Goal: Information Seeking & Learning: Check status

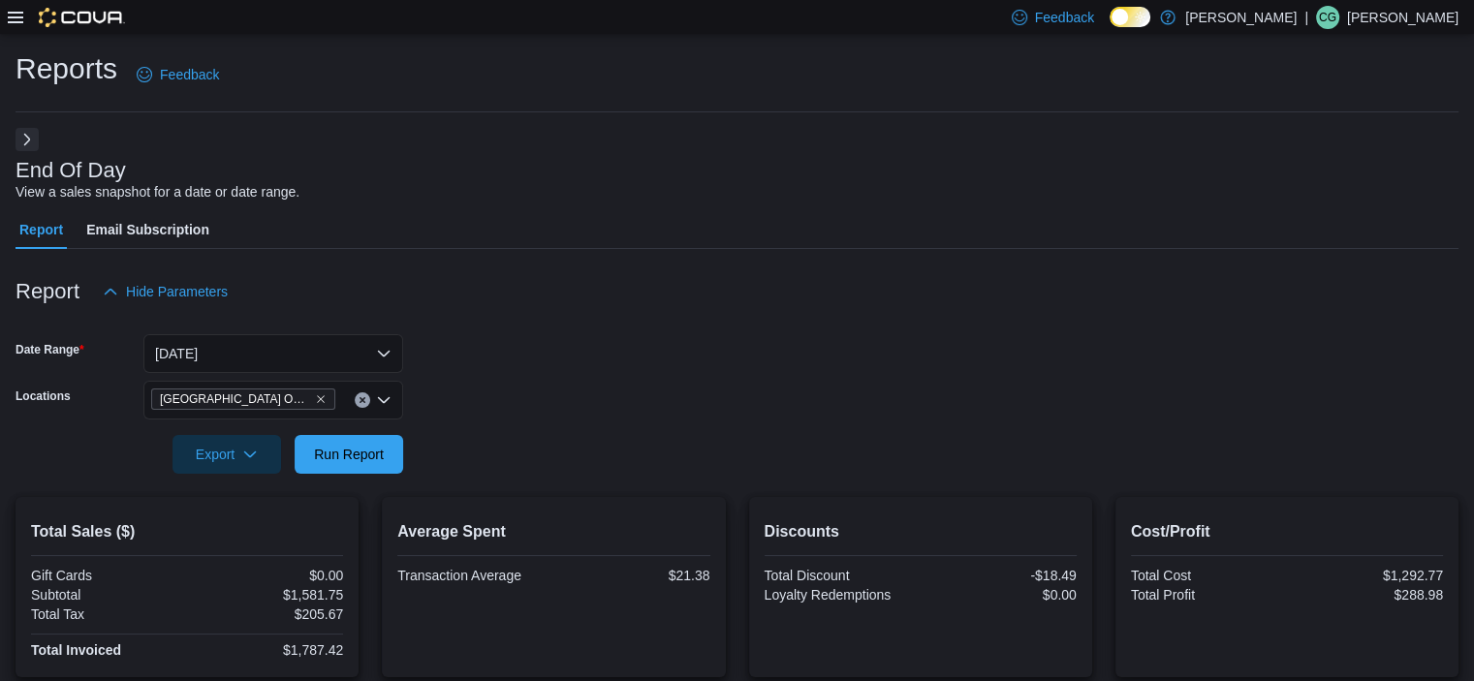
click at [11, 18] on icon at bounding box center [16, 18] width 16 height 16
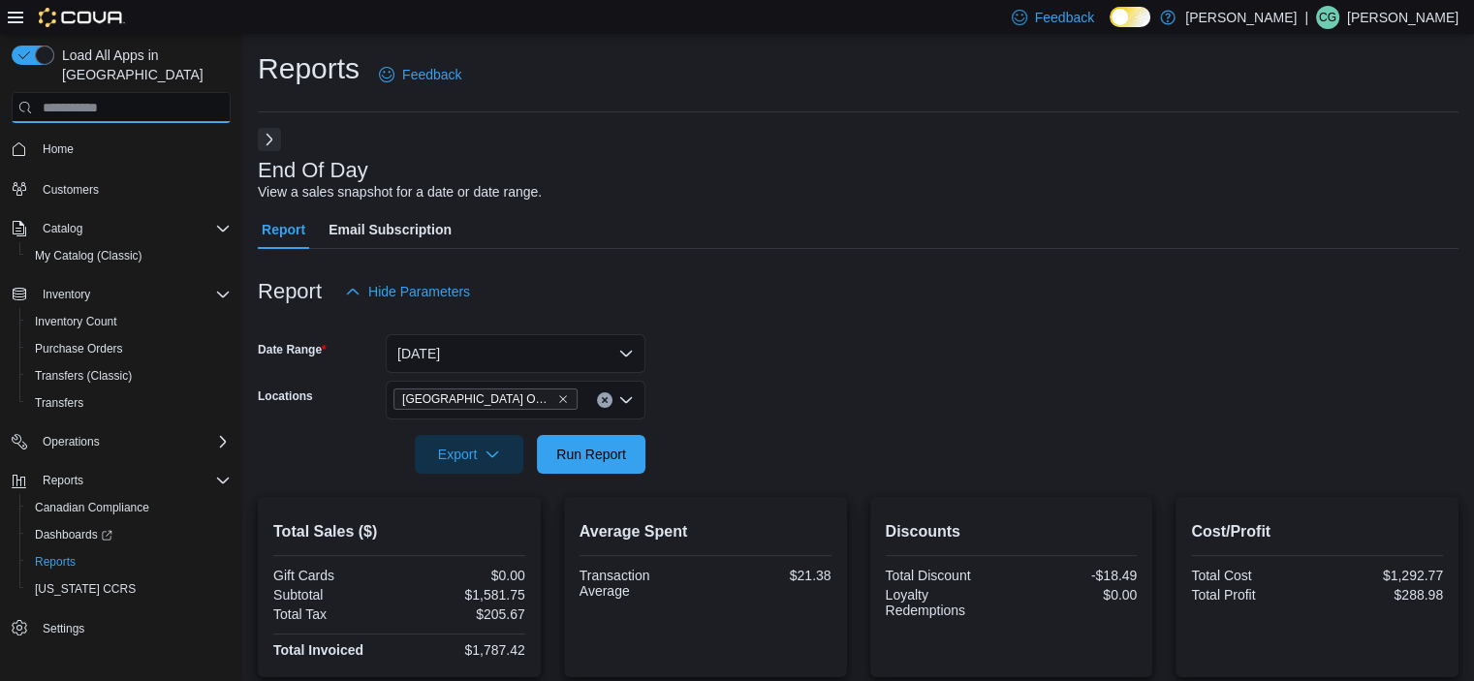
click at [97, 92] on input "search" at bounding box center [121, 107] width 219 height 31
type input "*"
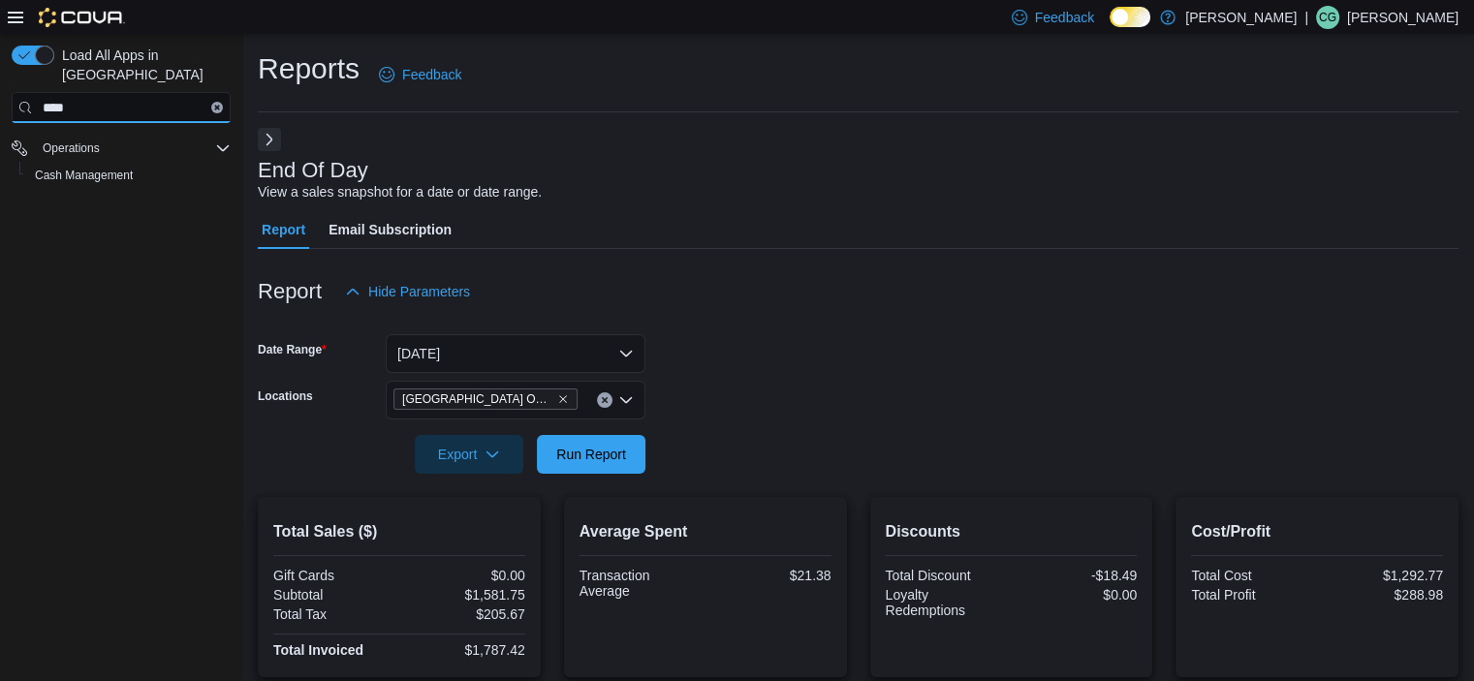
type input "****"
click at [108, 168] on span "Cash Management" at bounding box center [84, 176] width 98 height 16
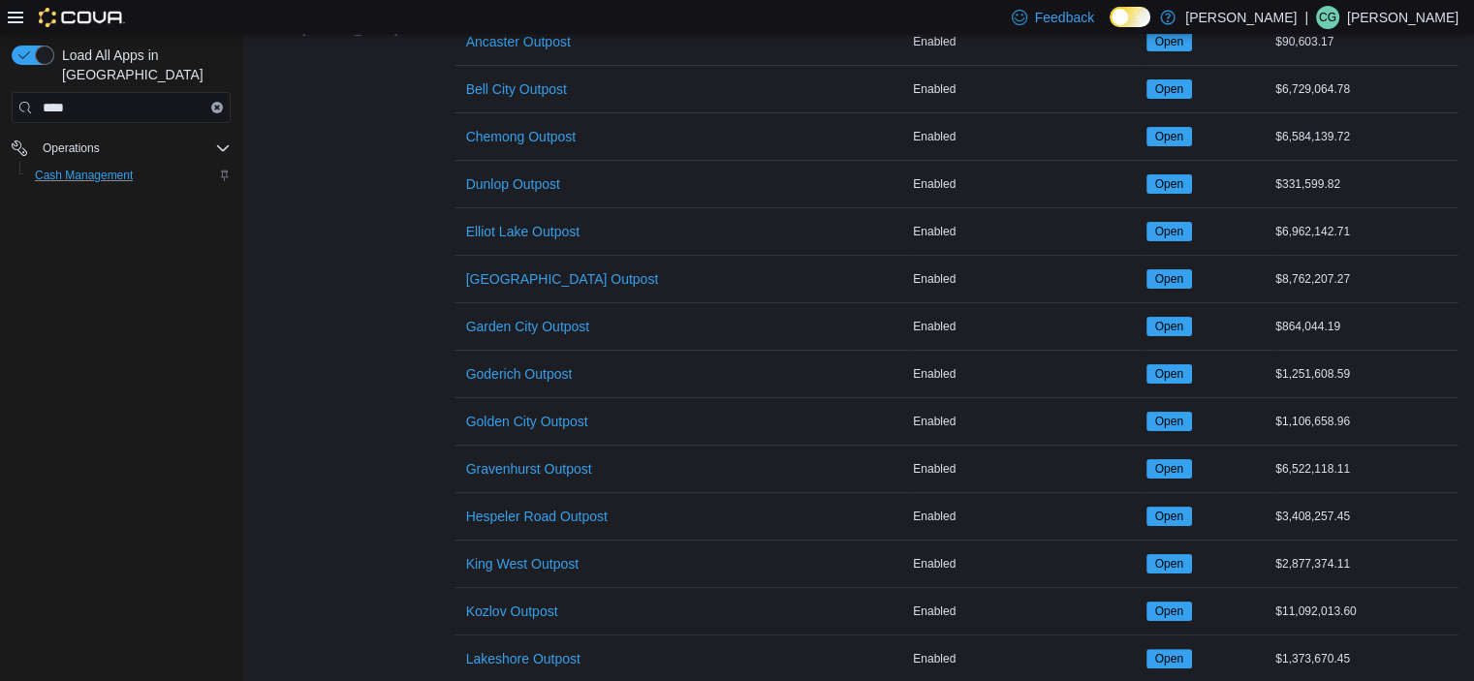
scroll to position [287, 0]
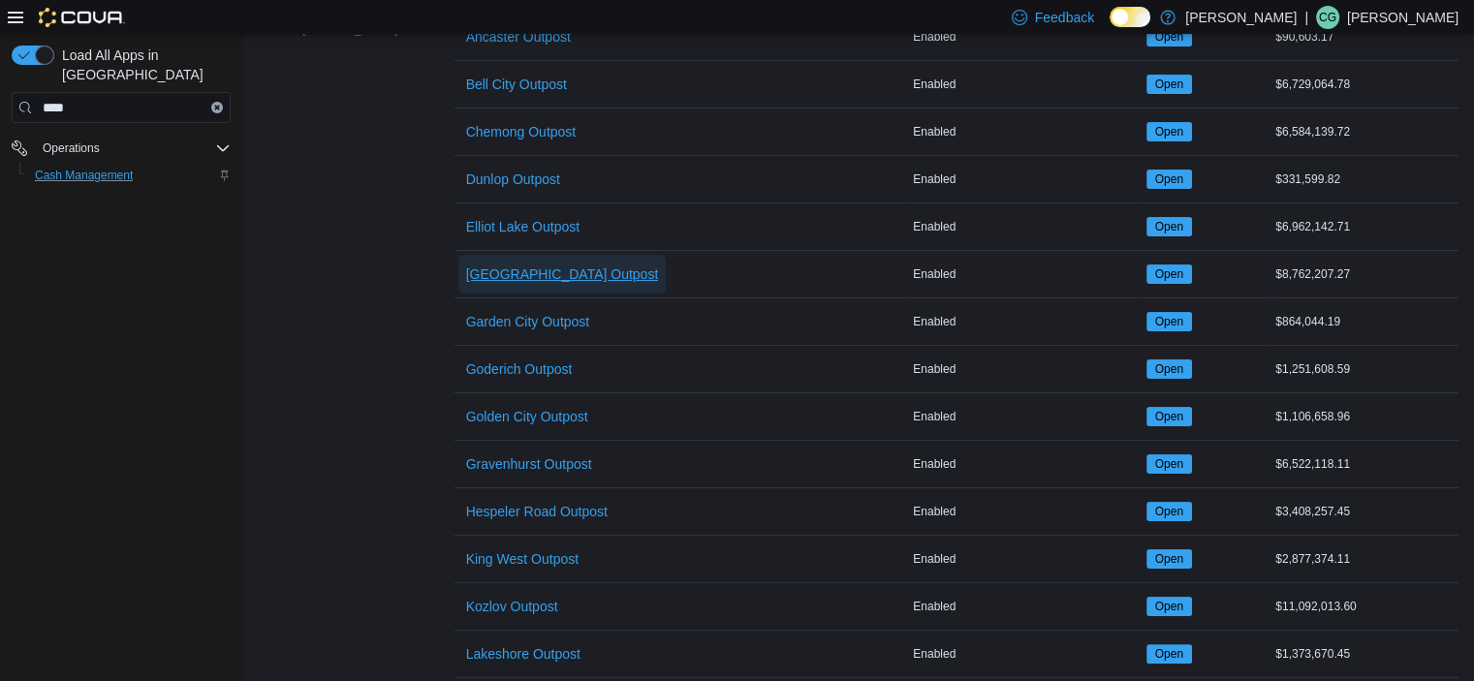
click at [499, 266] on span "[GEOGRAPHIC_DATA] Outpost" at bounding box center [562, 274] width 193 height 19
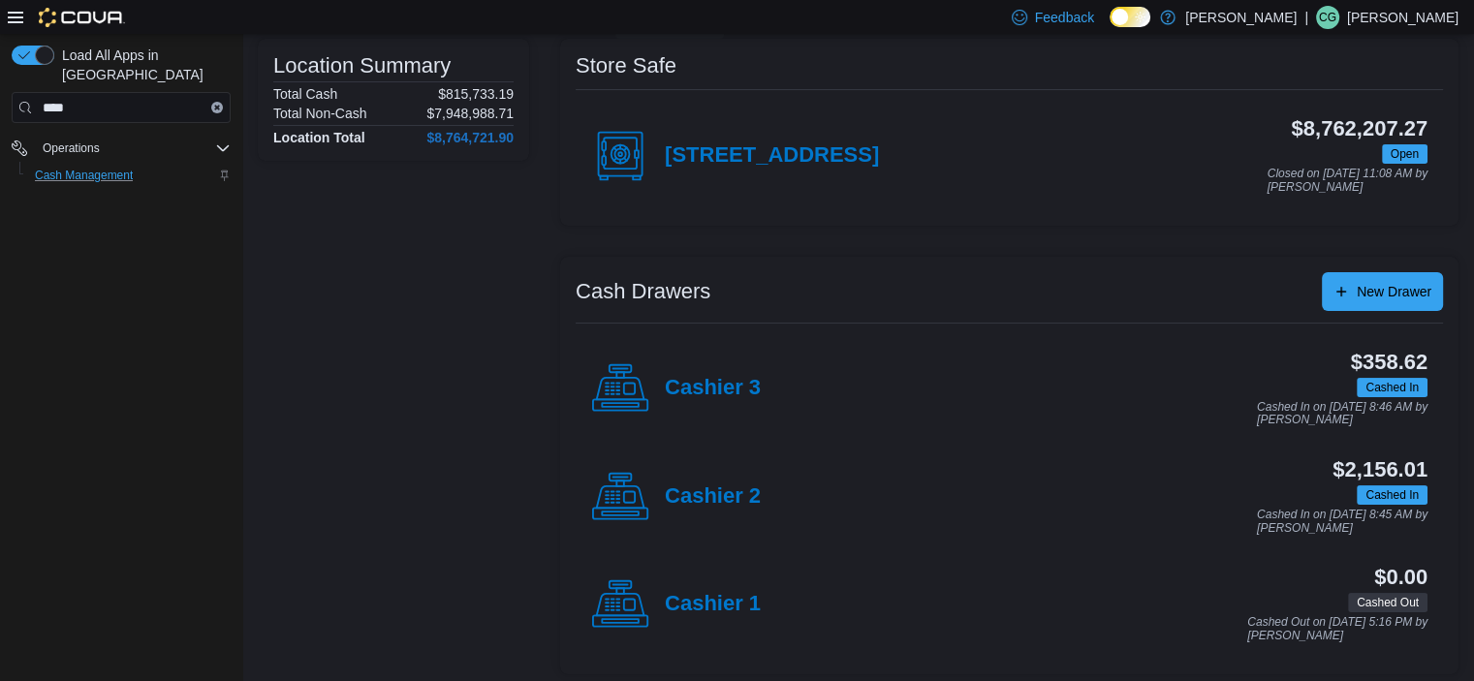
scroll to position [157, 0]
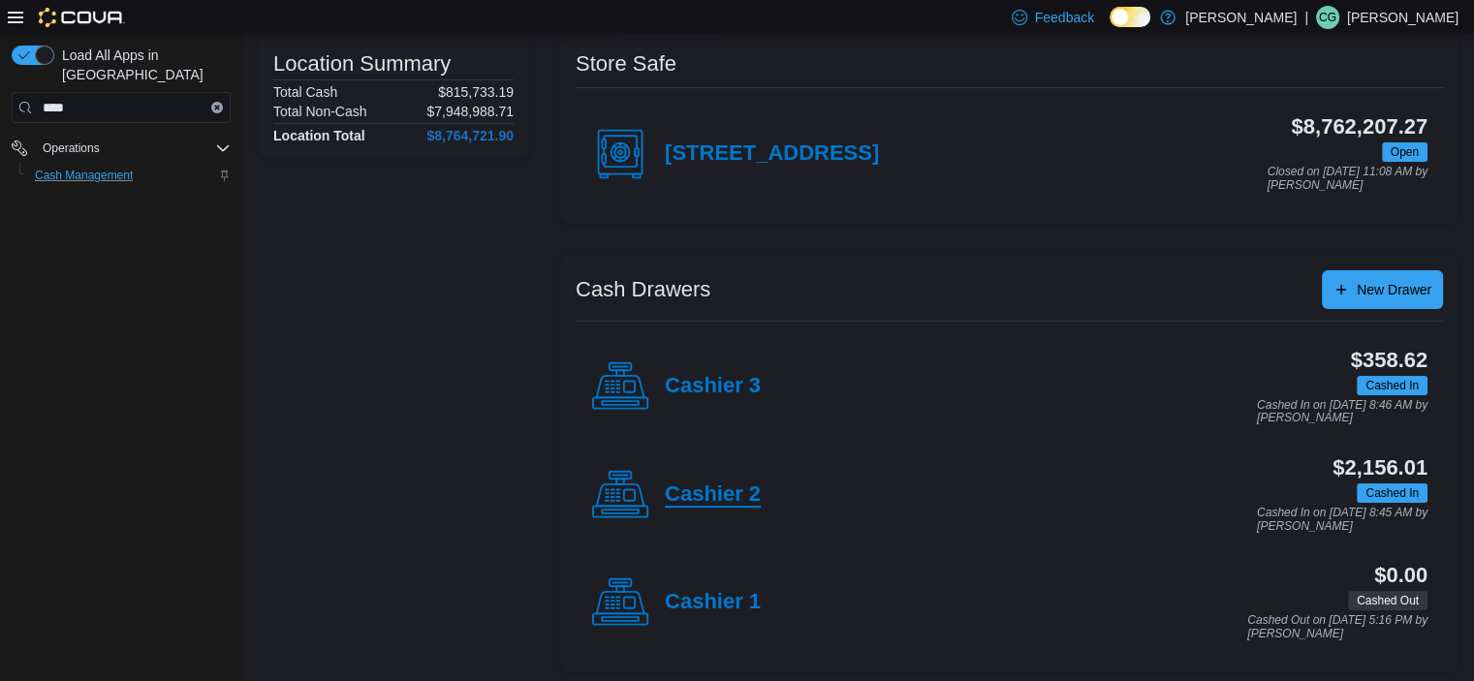
click at [698, 497] on h4 "Cashier 2" at bounding box center [713, 495] width 96 height 25
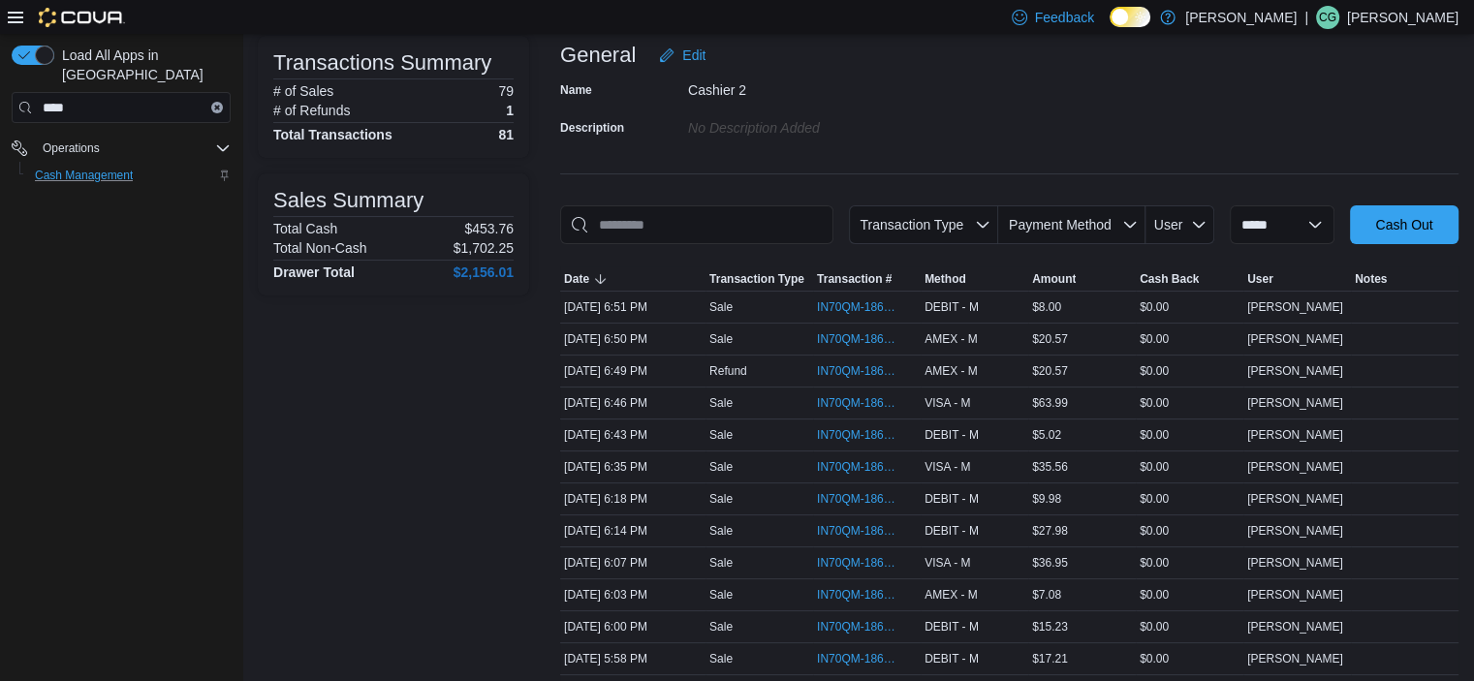
scroll to position [128, 0]
click at [733, 335] on span "IN70QM-1862917" at bounding box center [857, 338] width 80 height 16
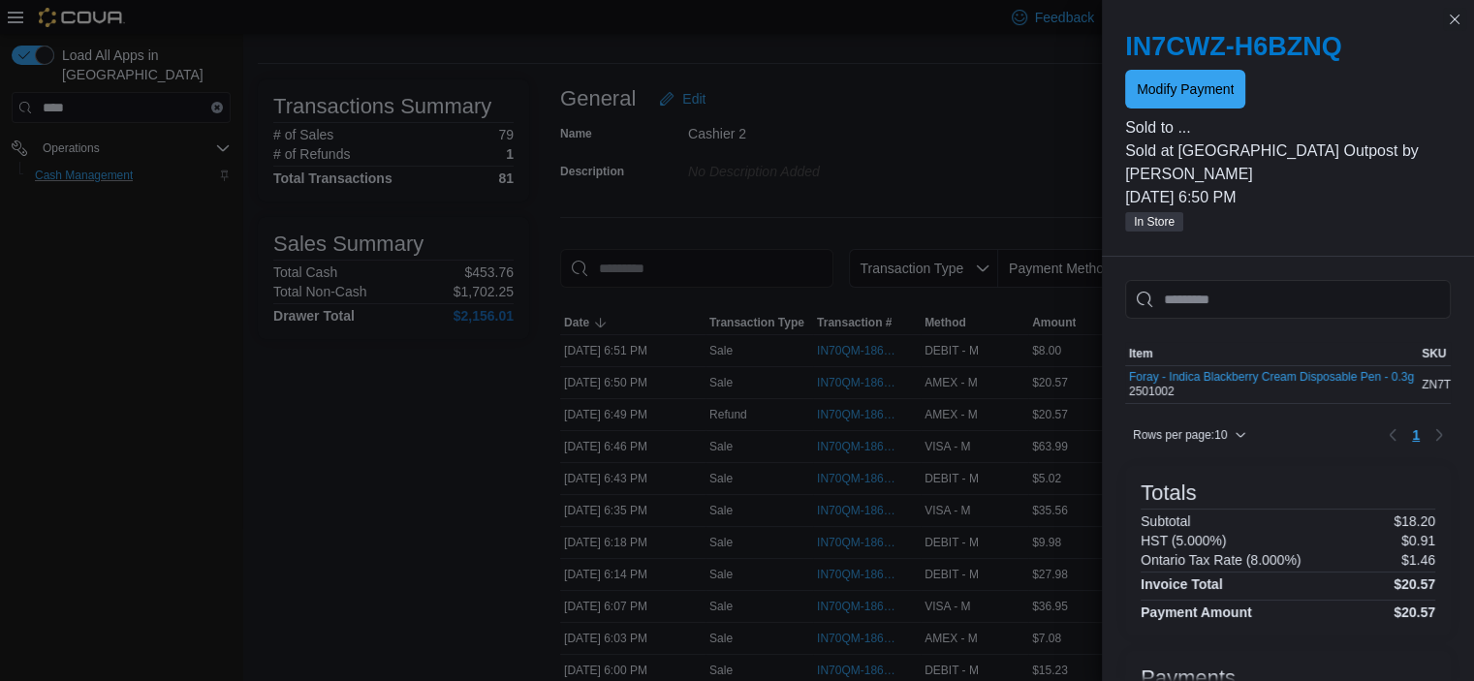
scroll to position [61, 0]
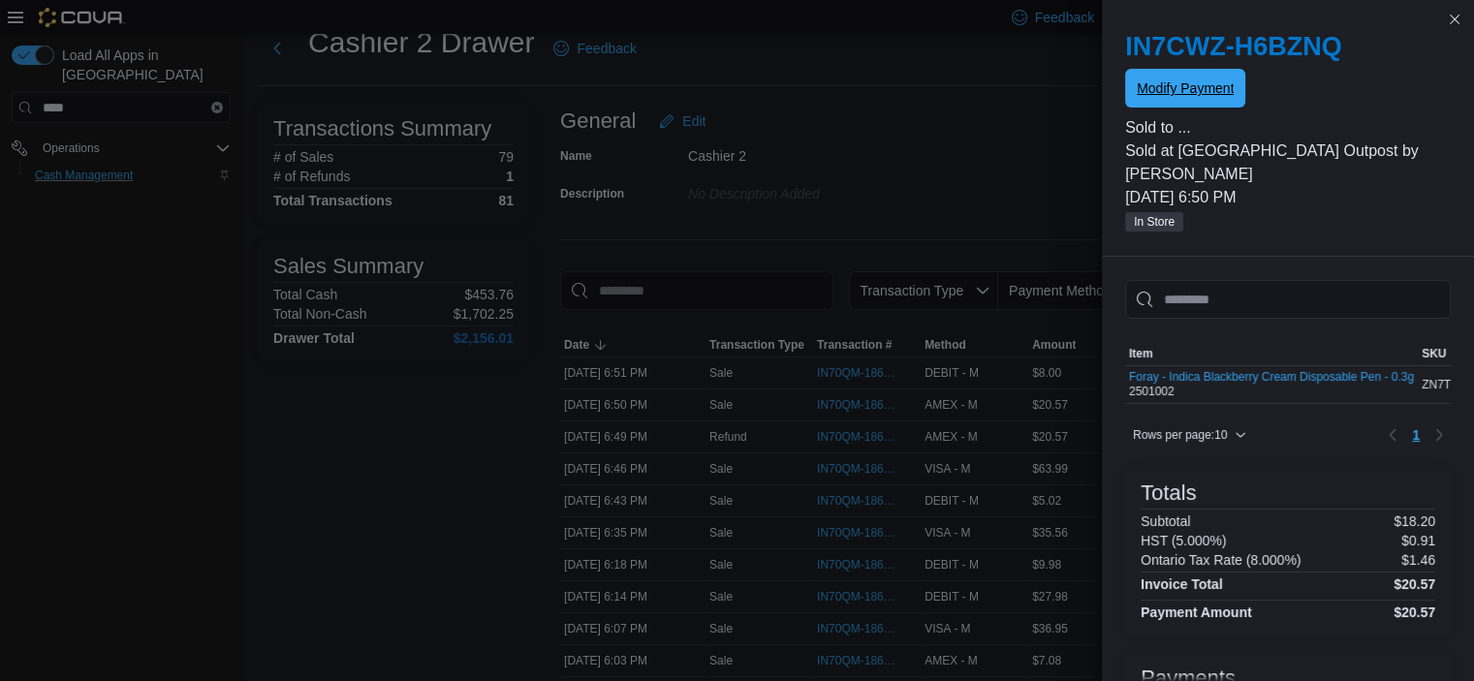
click at [733, 86] on span "Modify Payment" at bounding box center [1185, 87] width 97 height 19
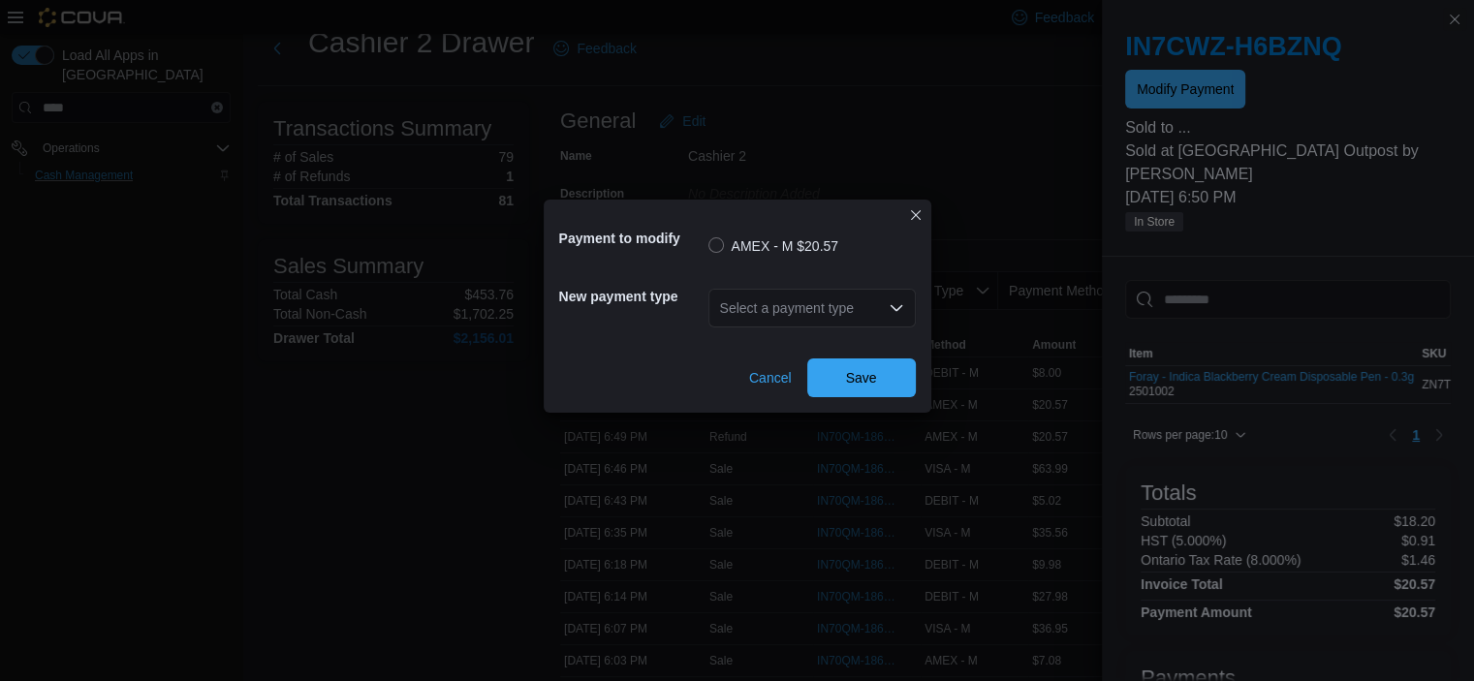
click at [733, 316] on div "Select a payment type" at bounding box center [811, 308] width 207 height 39
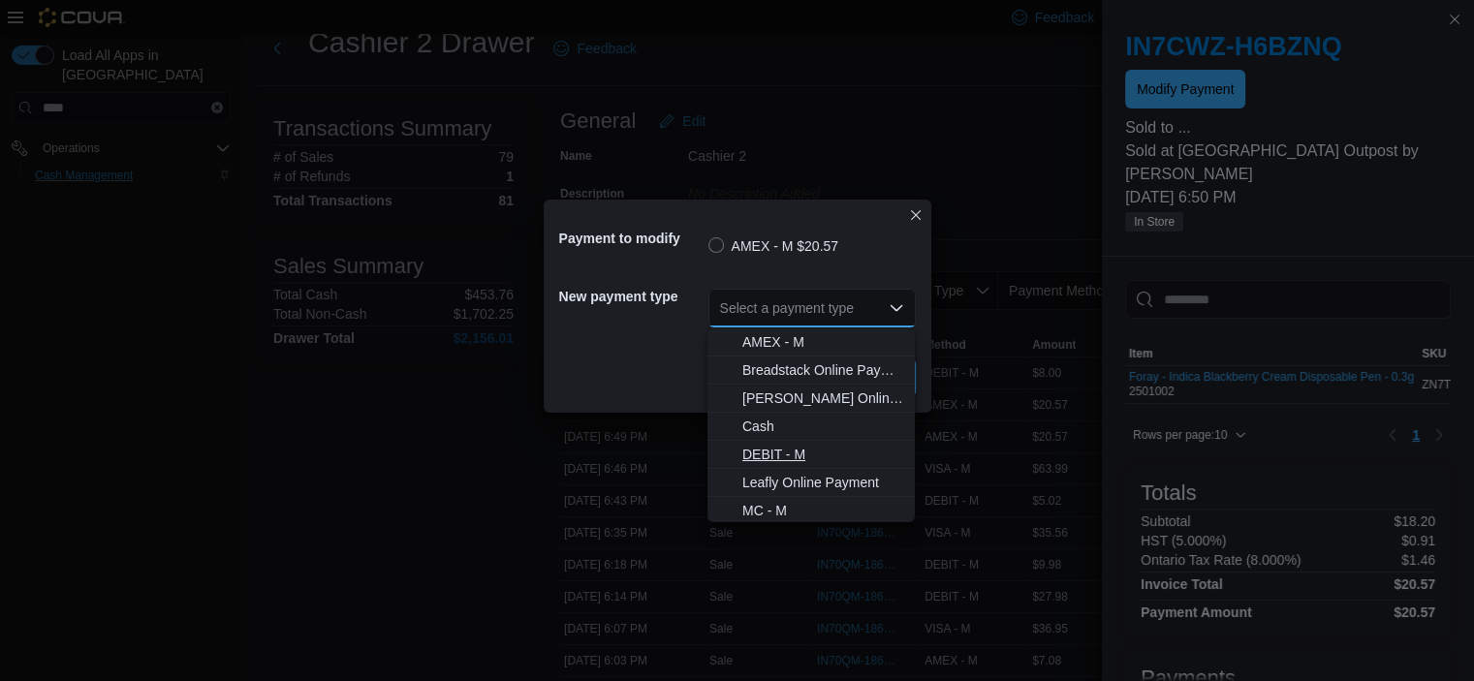
click at [733, 451] on span "DEBIT - M" at bounding box center [822, 454] width 161 height 19
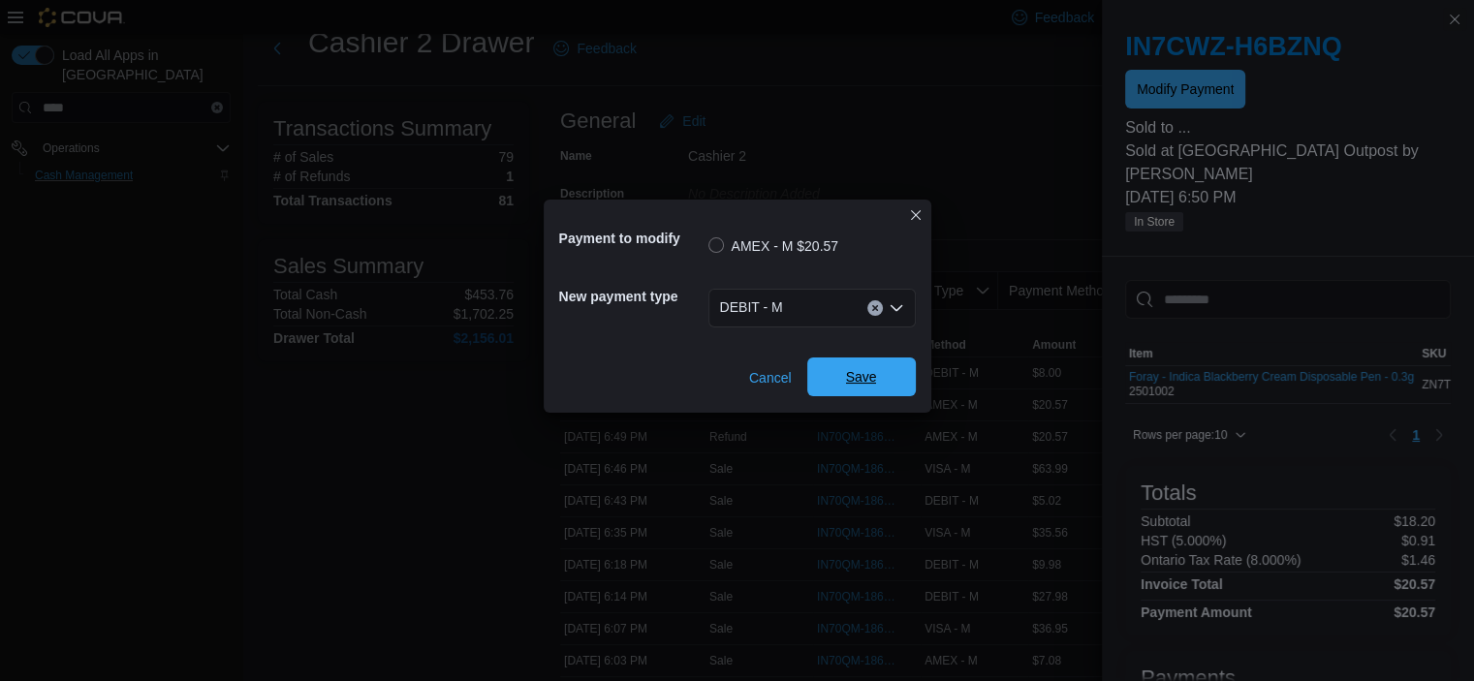
click at [733, 379] on span "Save" at bounding box center [861, 377] width 85 height 39
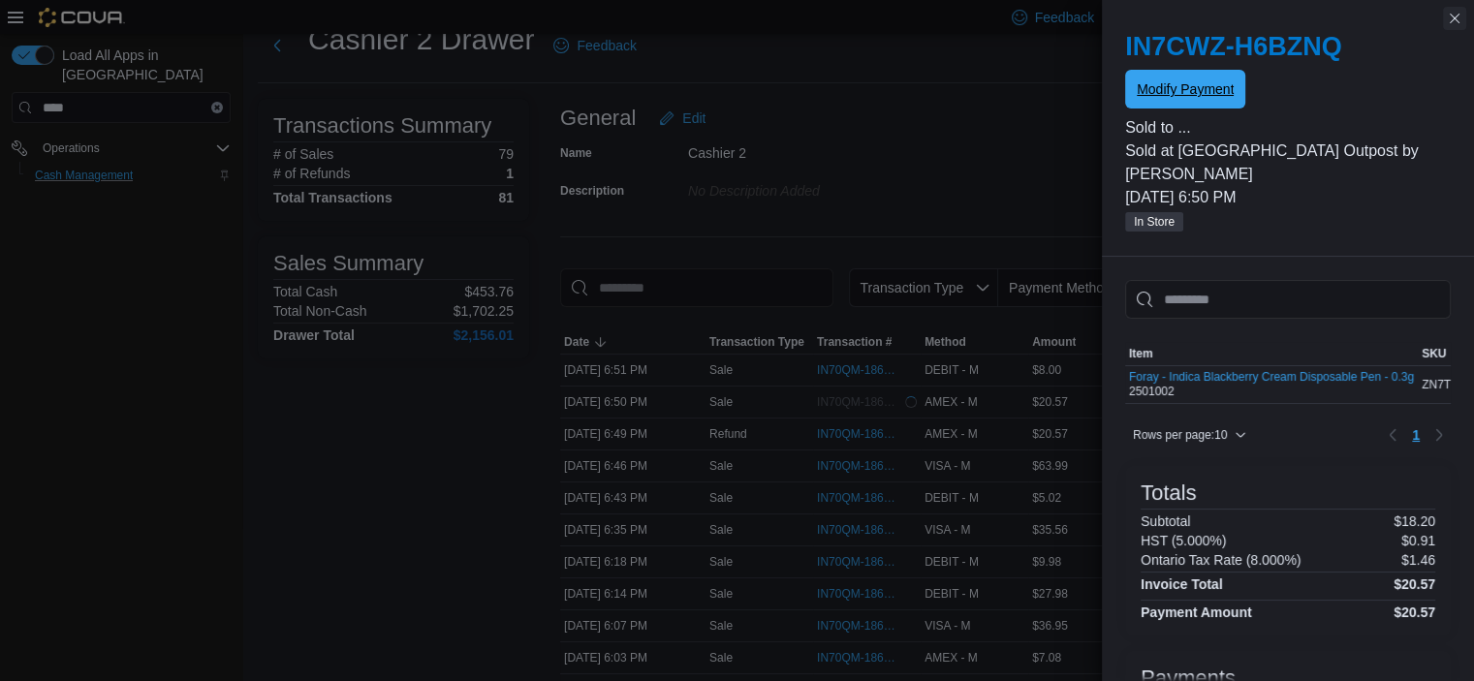
scroll to position [14, 0]
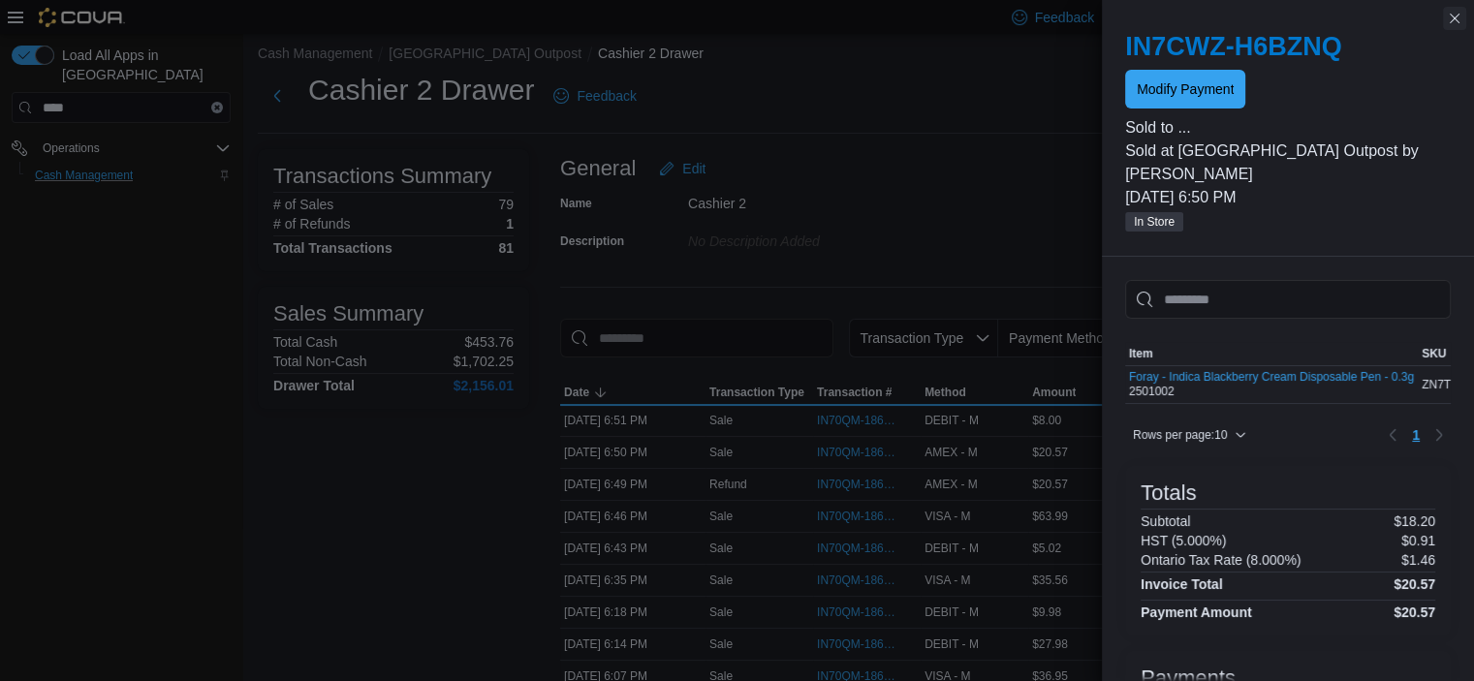
click at [733, 18] on button "Close this dialog" at bounding box center [1454, 18] width 23 height 23
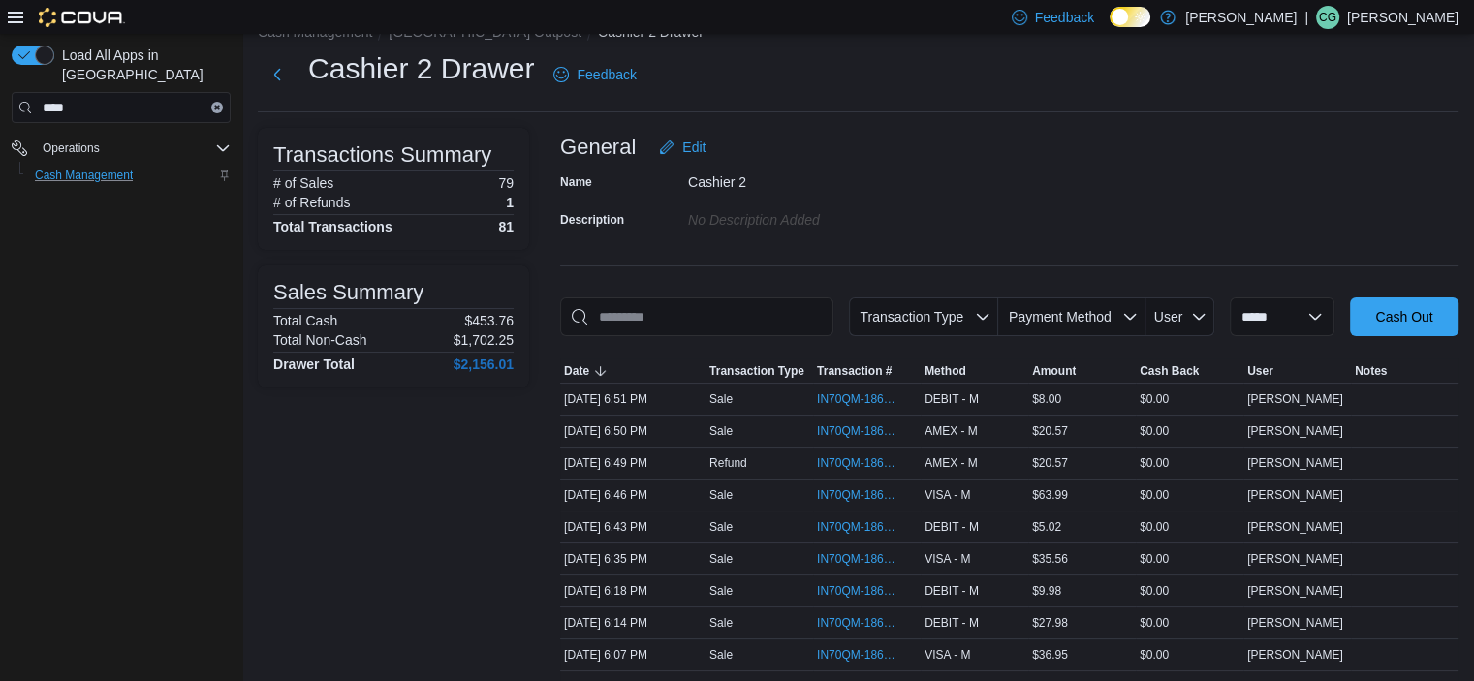
scroll to position [0, 0]
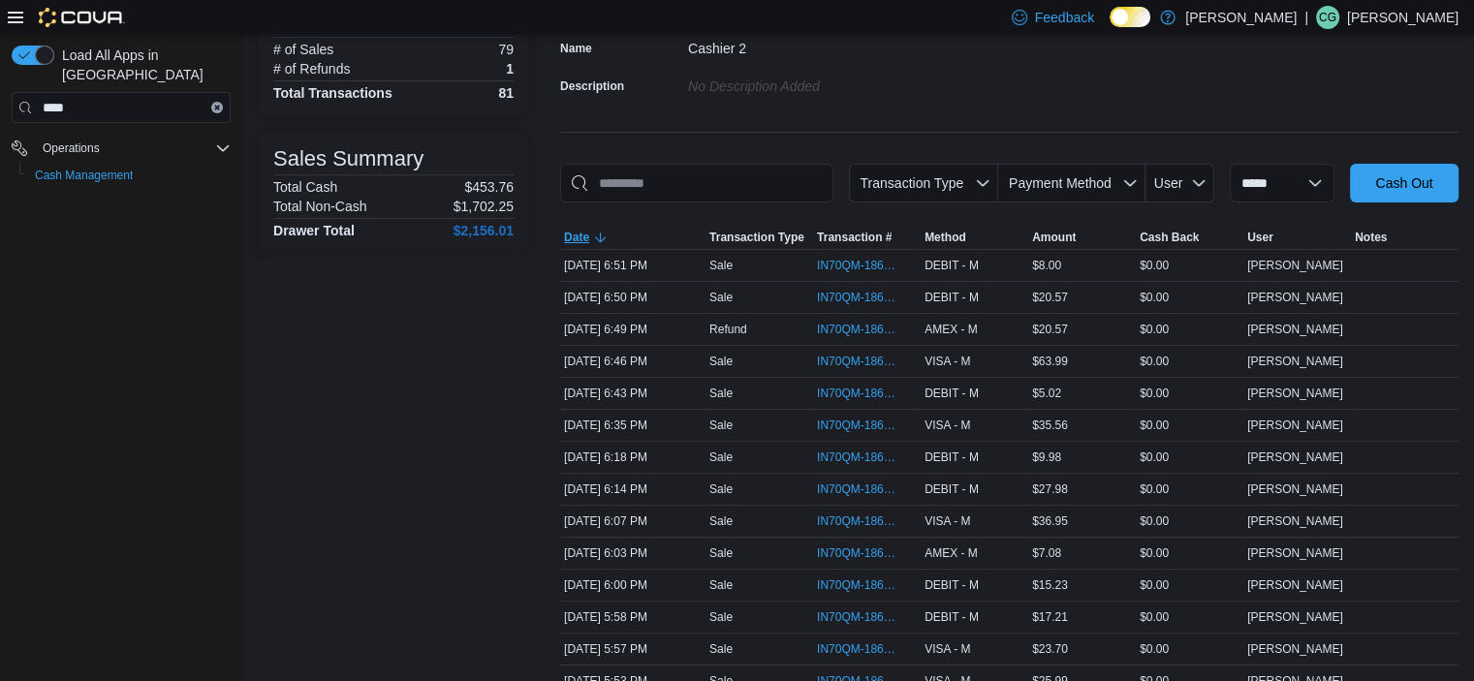
scroll to position [171, 0]
drag, startPoint x: 702, startPoint y: 396, endPoint x: 864, endPoint y: 166, distance: 281.7
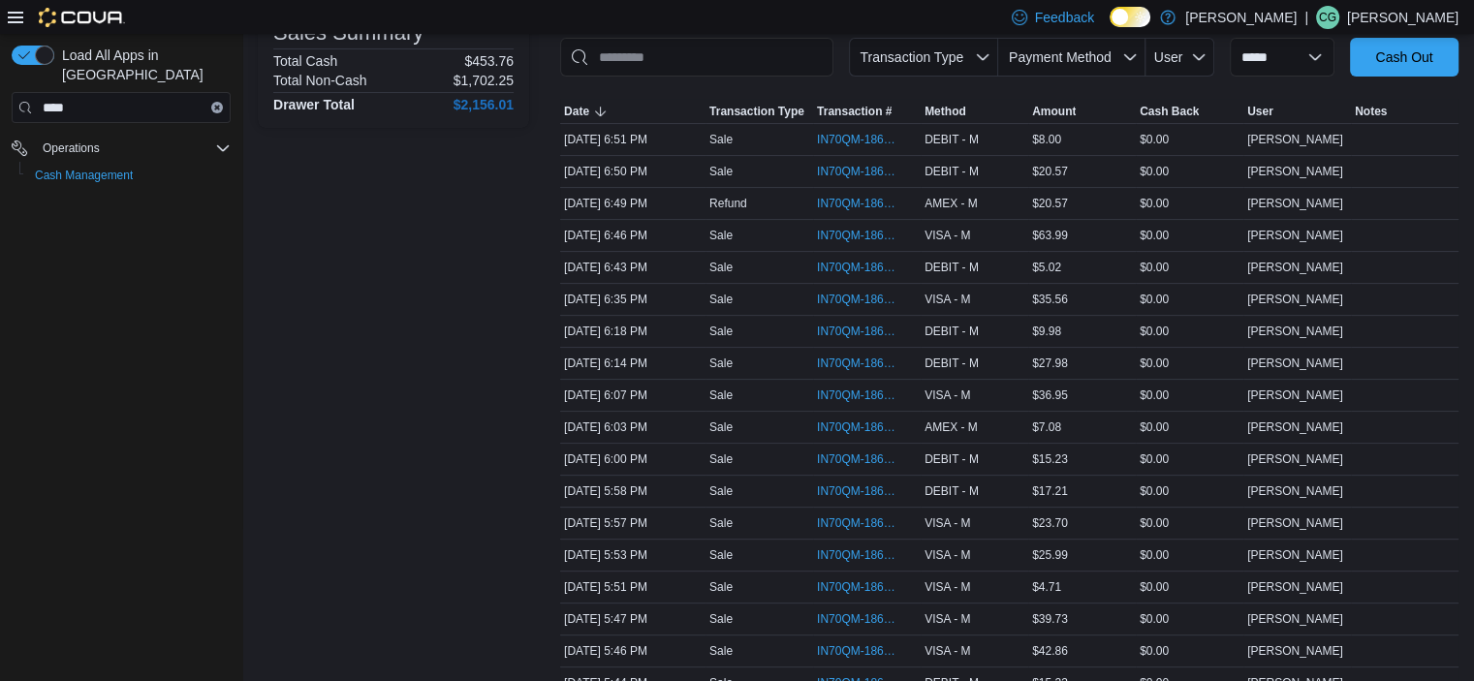
scroll to position [0, 0]
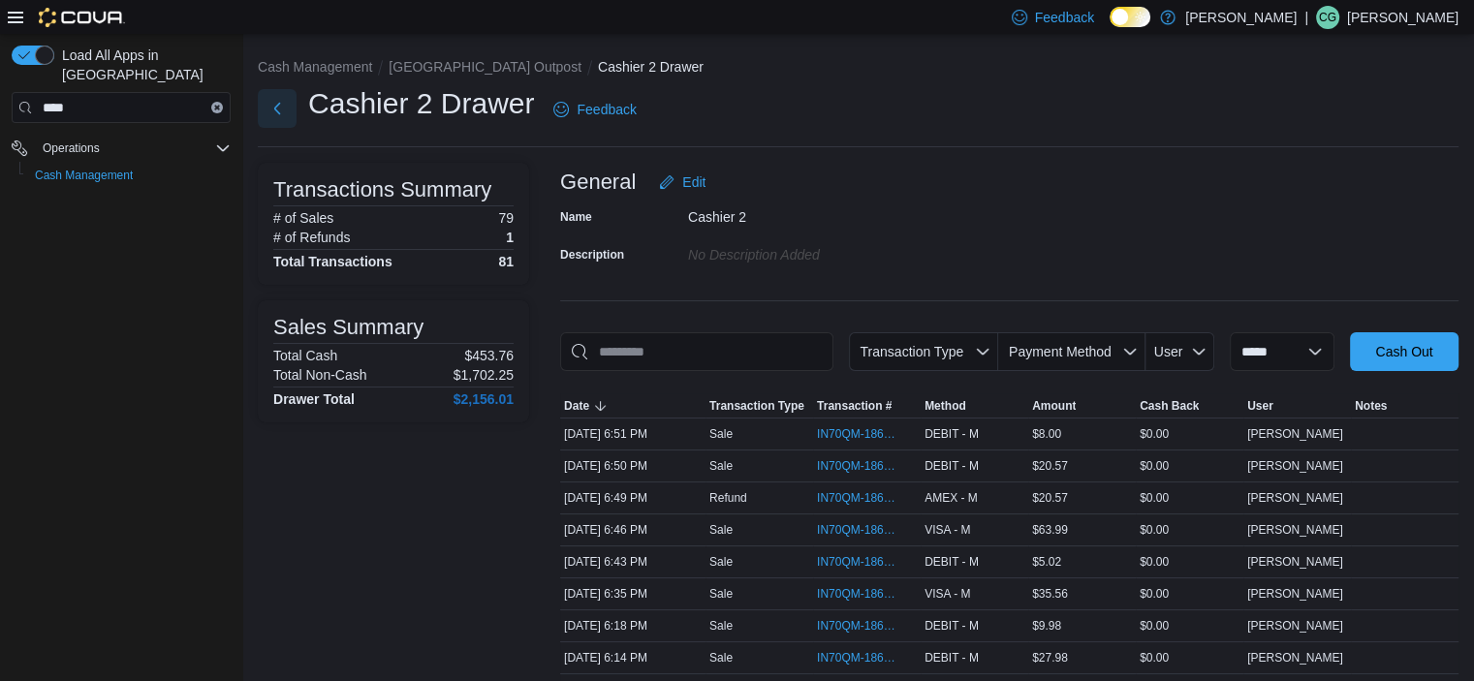
click at [273, 109] on button "Next" at bounding box center [277, 108] width 39 height 39
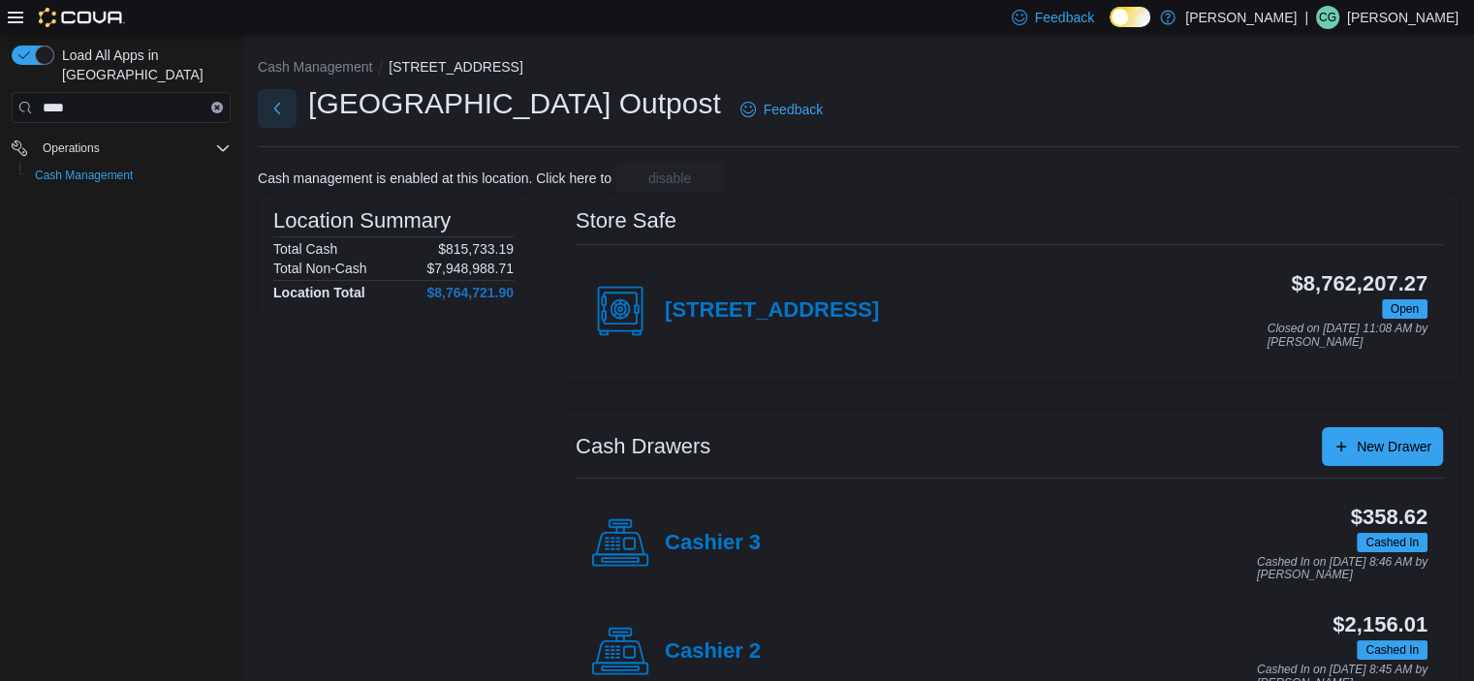
click at [288, 109] on button "Next" at bounding box center [277, 108] width 39 height 39
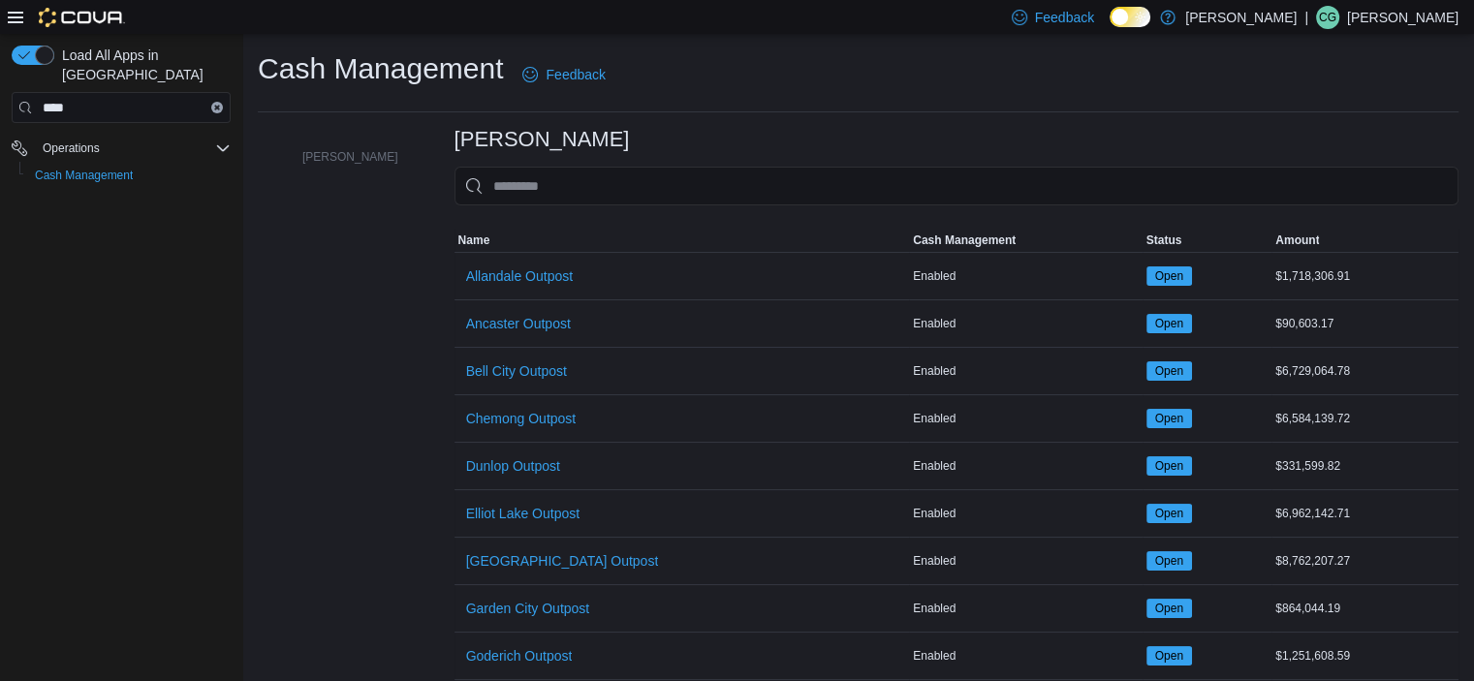
click at [16, 18] on icon at bounding box center [16, 18] width 16 height 16
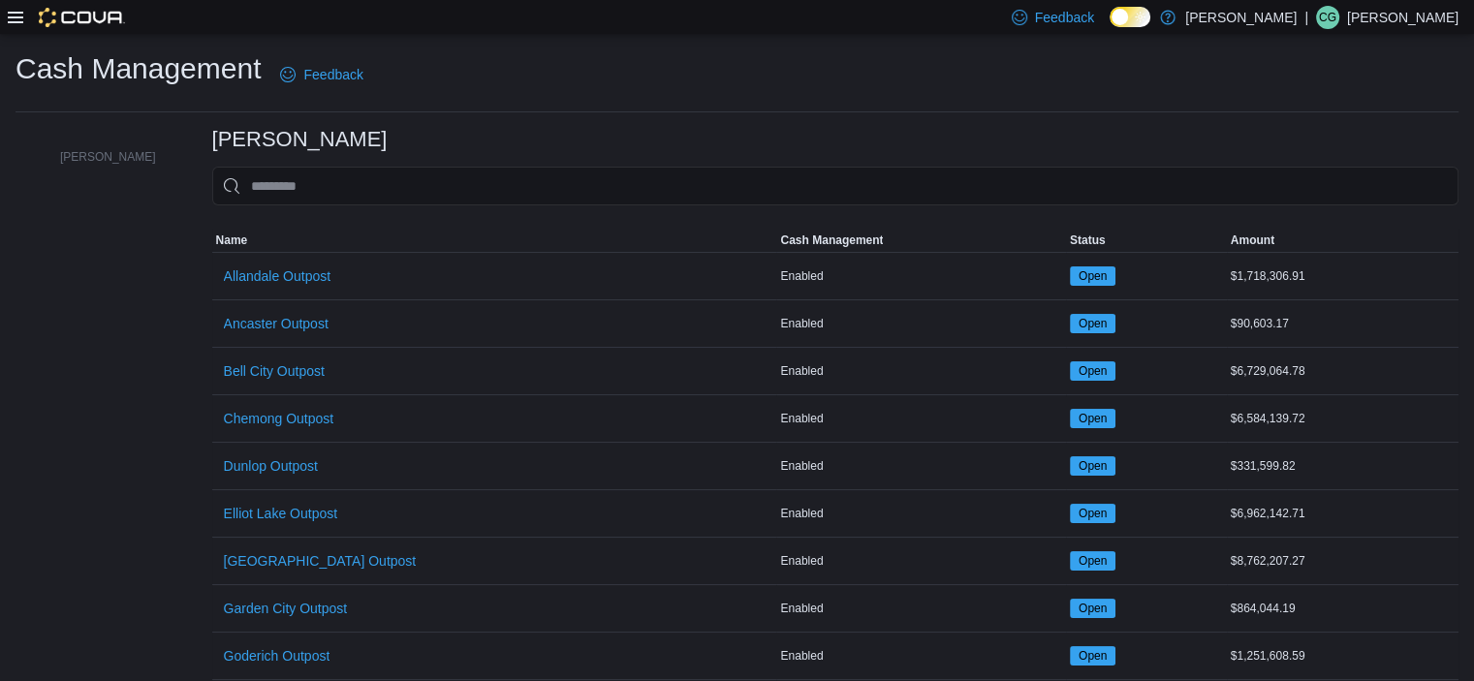
click at [16, 18] on icon at bounding box center [16, 18] width 16 height 16
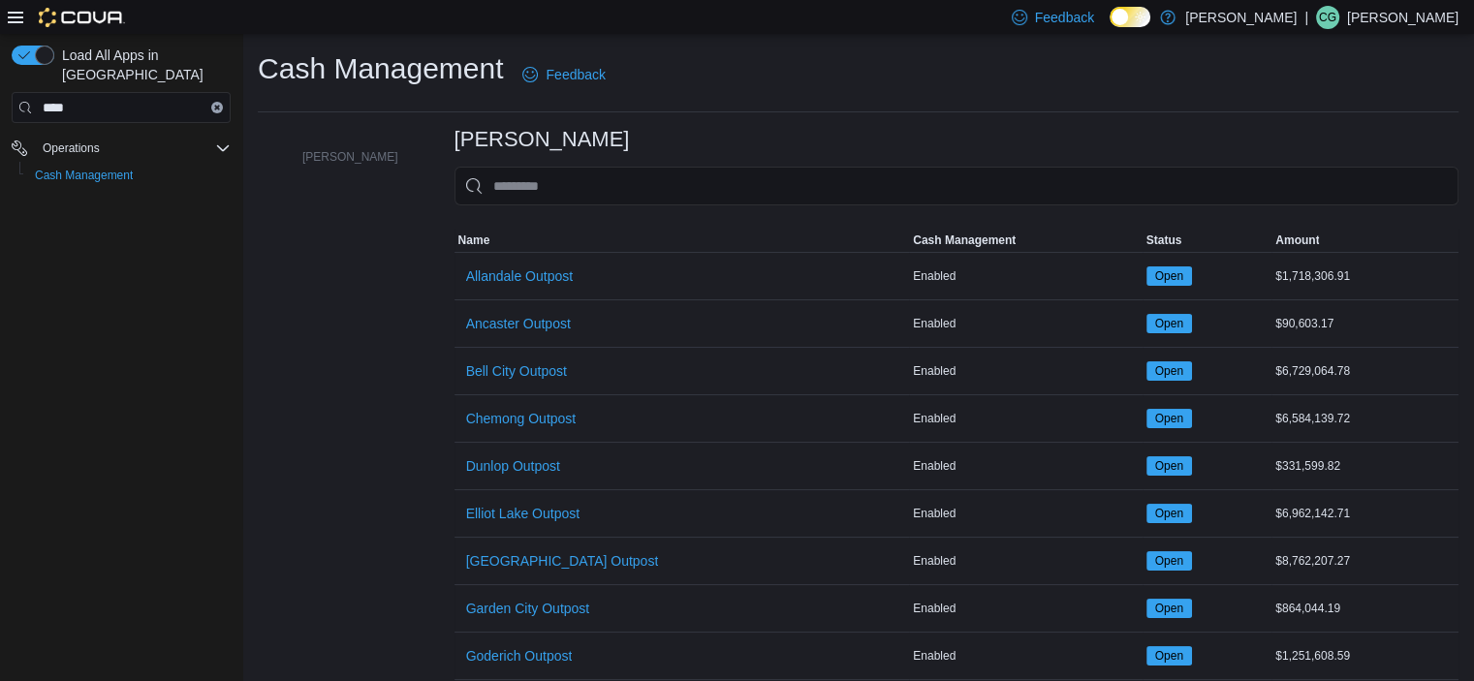
click at [89, 11] on img at bounding box center [82, 17] width 86 height 19
click at [215, 106] on icon "Clear input" at bounding box center [217, 108] width 4 height 4
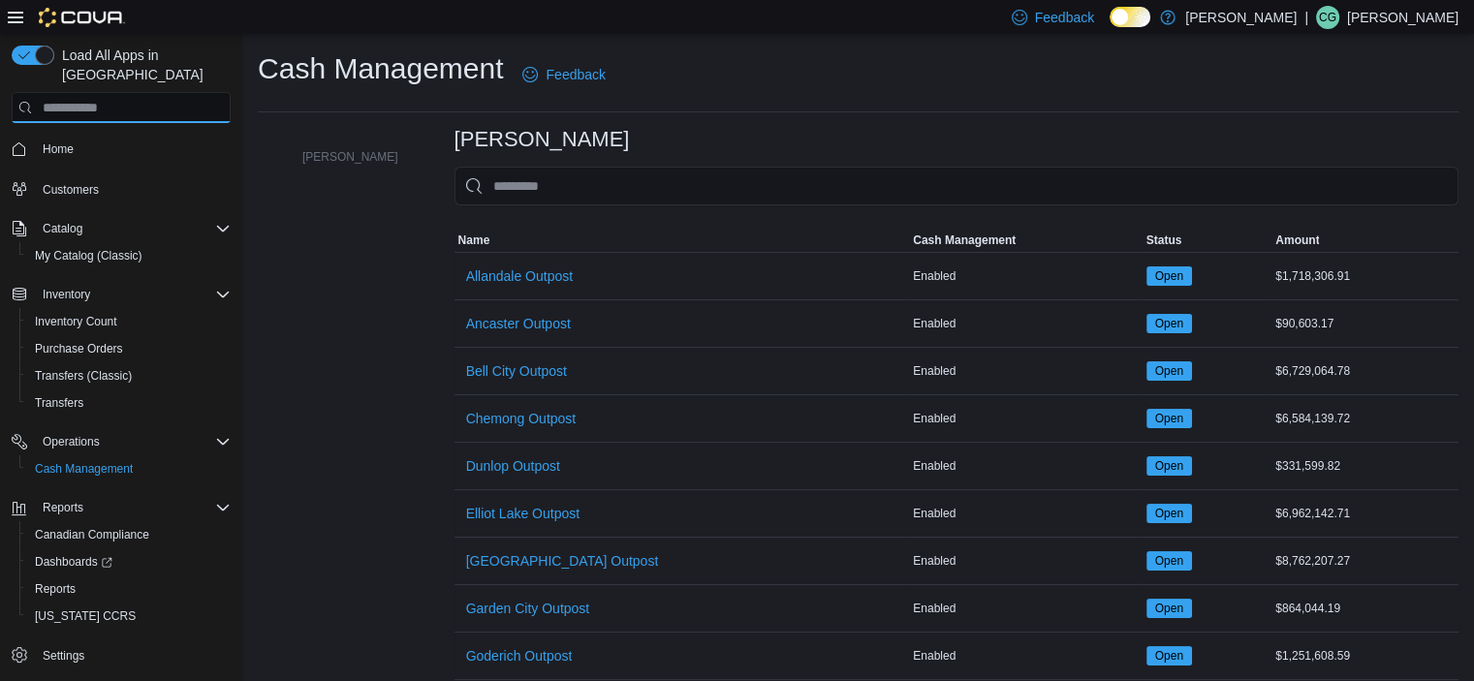
click at [191, 92] on input "search" at bounding box center [121, 107] width 219 height 31
type input "*"
click at [46, 581] on span "Reports" at bounding box center [55, 589] width 41 height 16
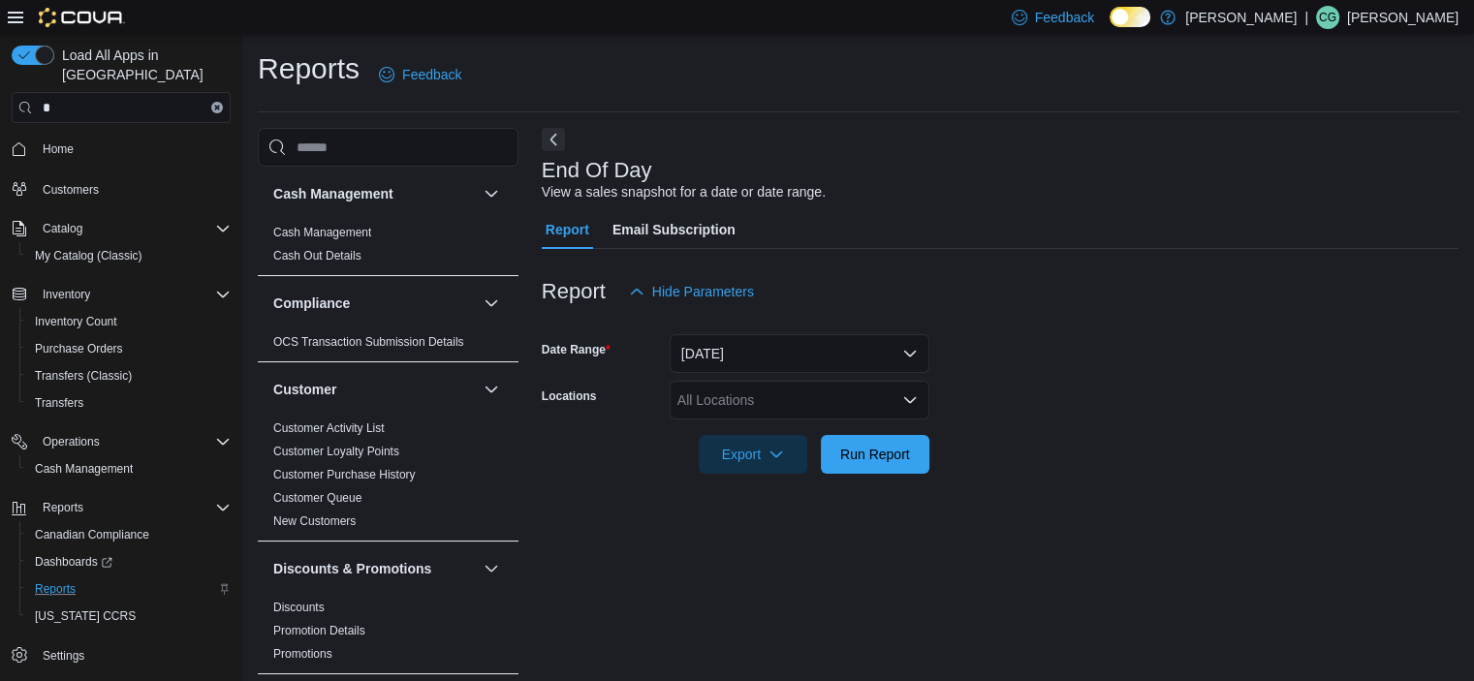
scroll to position [12, 0]
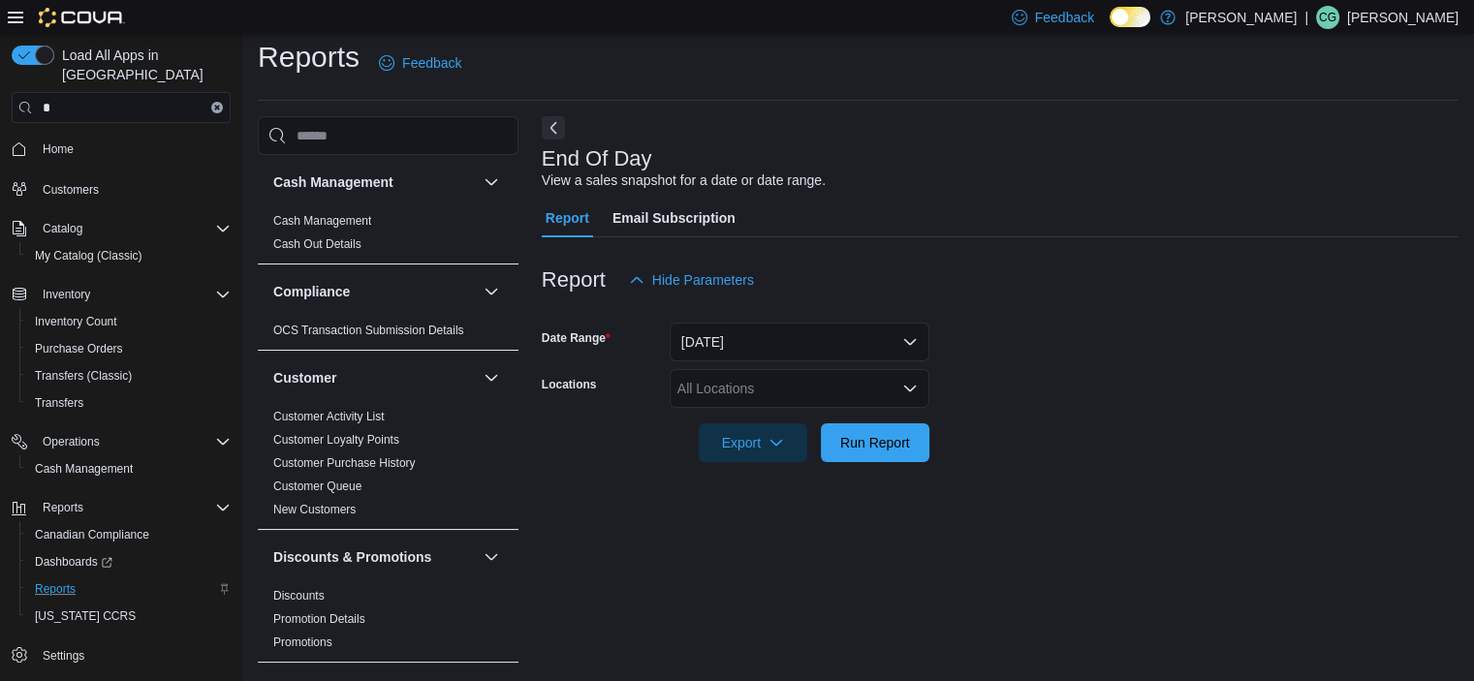
click at [806, 391] on div "All Locations" at bounding box center [800, 388] width 260 height 39
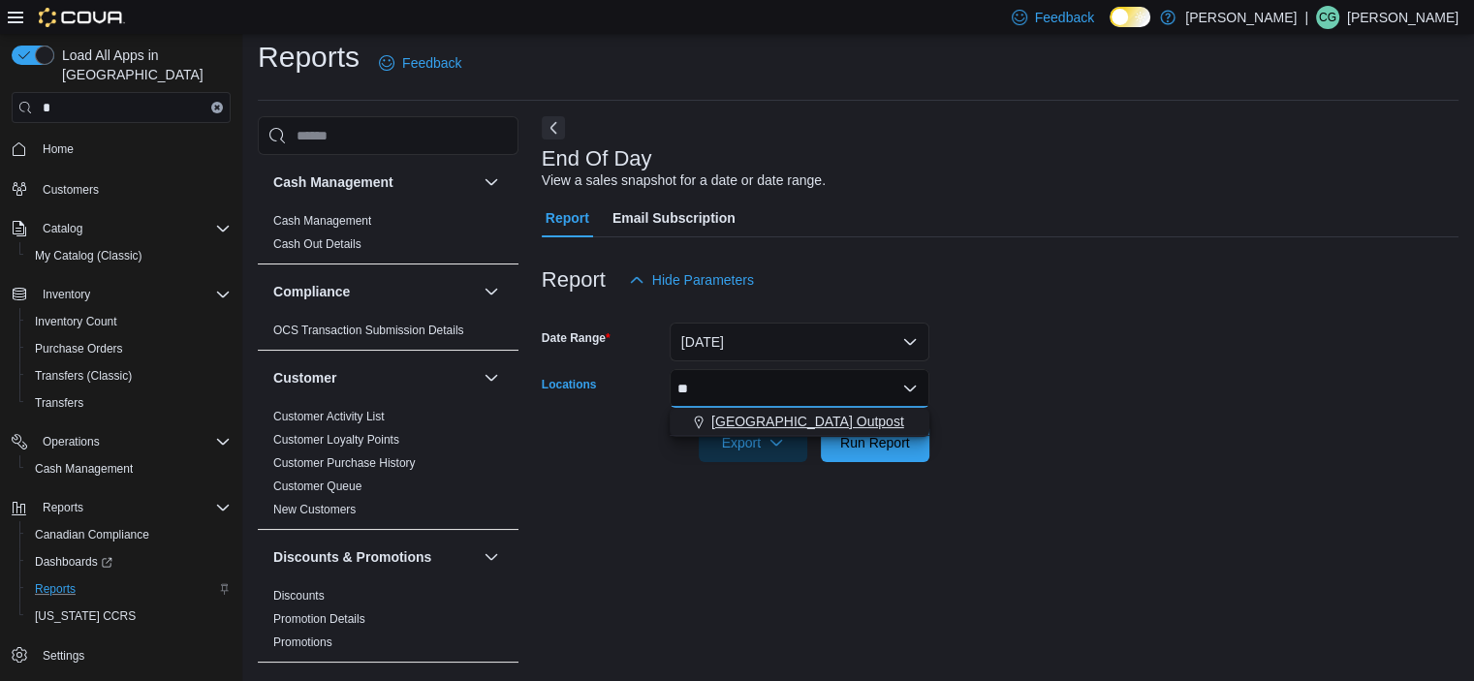
type input "**"
click at [765, 424] on span "[GEOGRAPHIC_DATA] Outpost" at bounding box center [807, 421] width 193 height 19
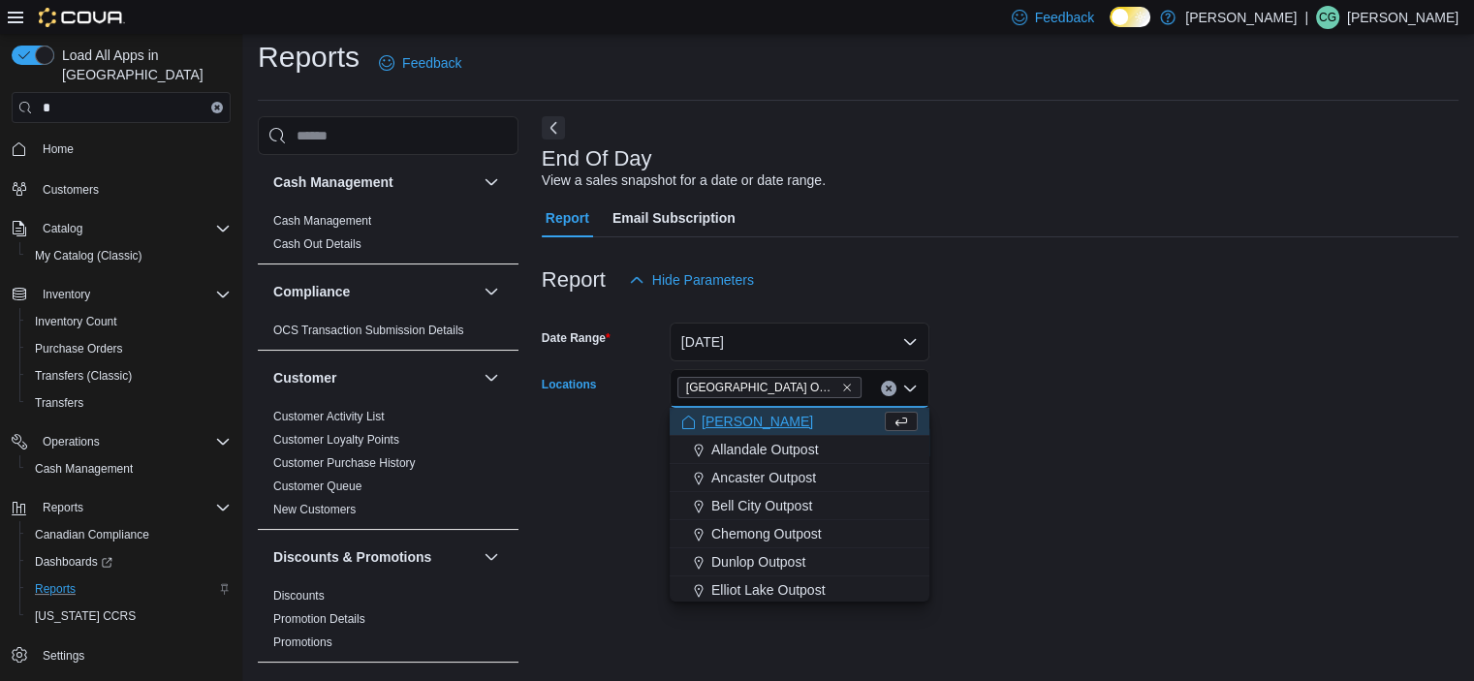
click at [1015, 398] on form "Date Range Today Locations Fort York Outpost Combo box. Selected. Fort York Out…" at bounding box center [1000, 380] width 917 height 163
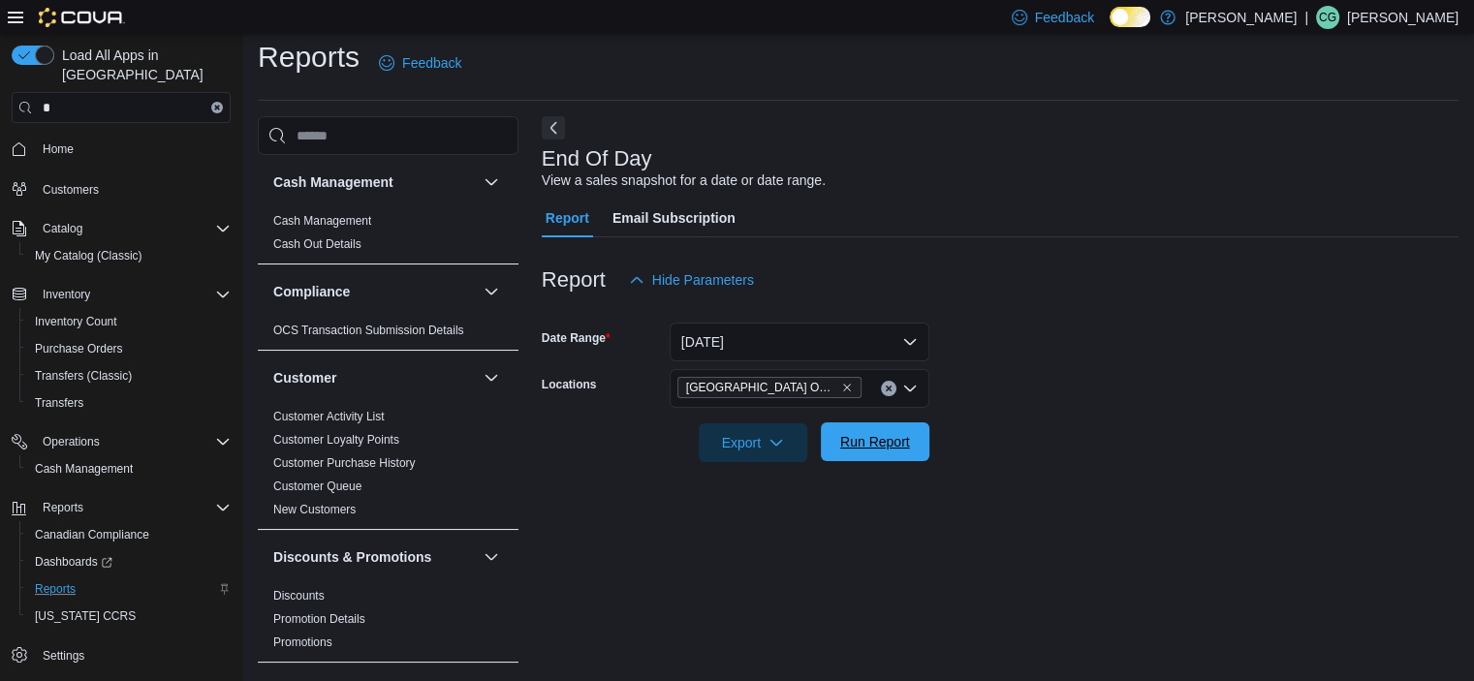
click at [883, 449] on span "Run Report" at bounding box center [875, 441] width 70 height 19
